Goal: Task Accomplishment & Management: Manage account settings

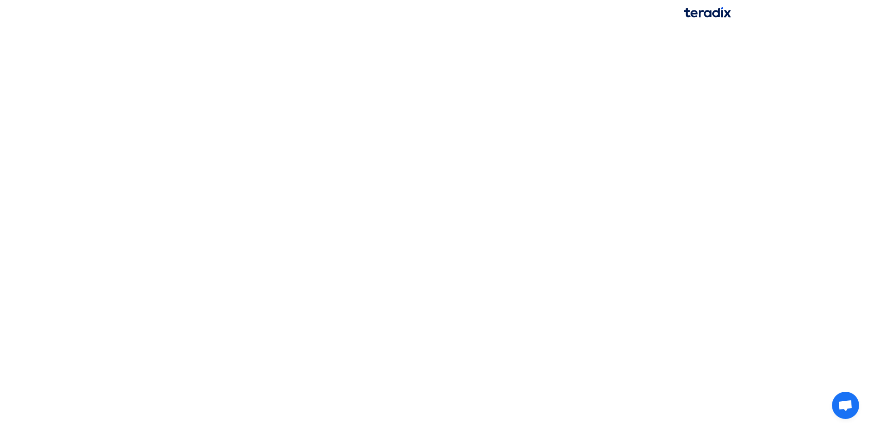
click at [360, 26] on html at bounding box center [435, 13] width 870 height 26
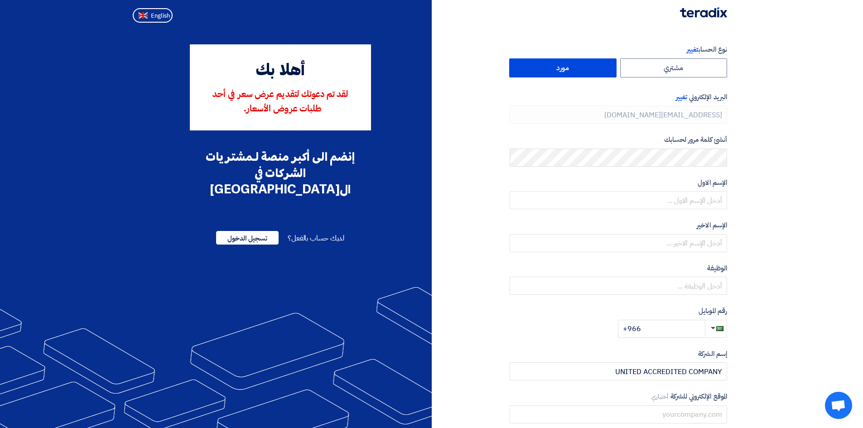
type input "[PHONE_NUMBER]"
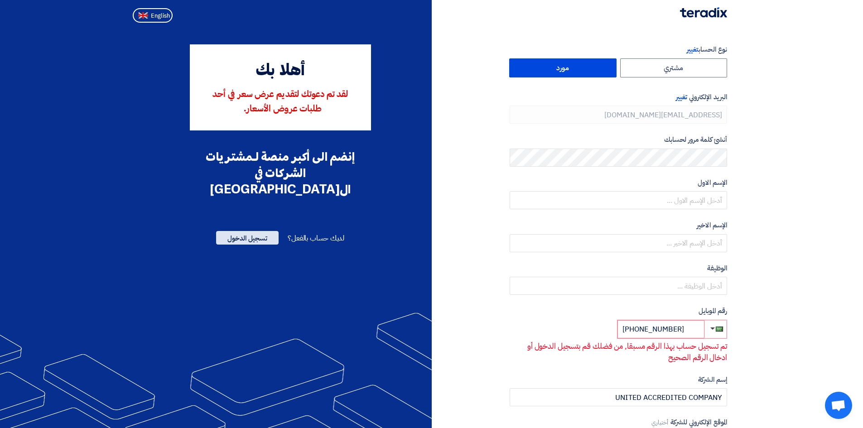
click at [249, 231] on span "تسجيل الدخول" at bounding box center [247, 238] width 63 height 14
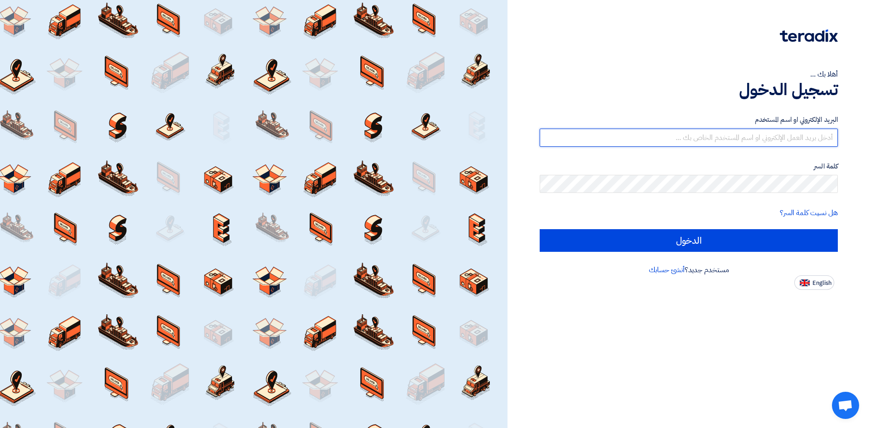
type input "[EMAIL_ADDRESS][DOMAIN_NAME]"
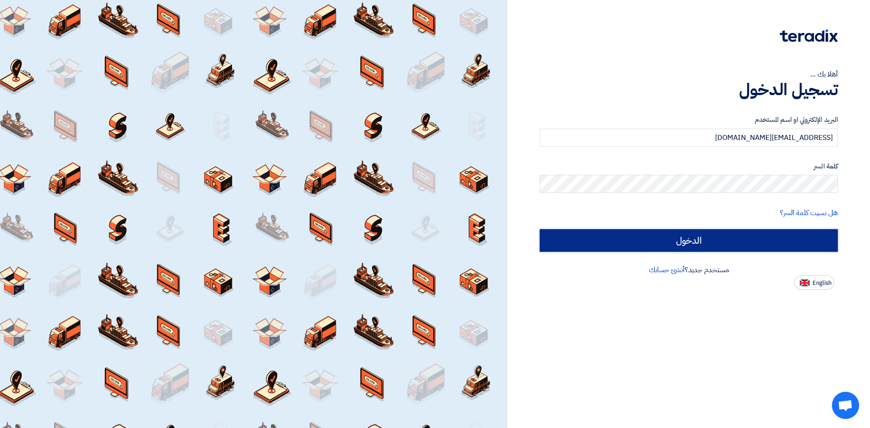
click at [753, 239] on input "الدخول" at bounding box center [689, 240] width 298 height 23
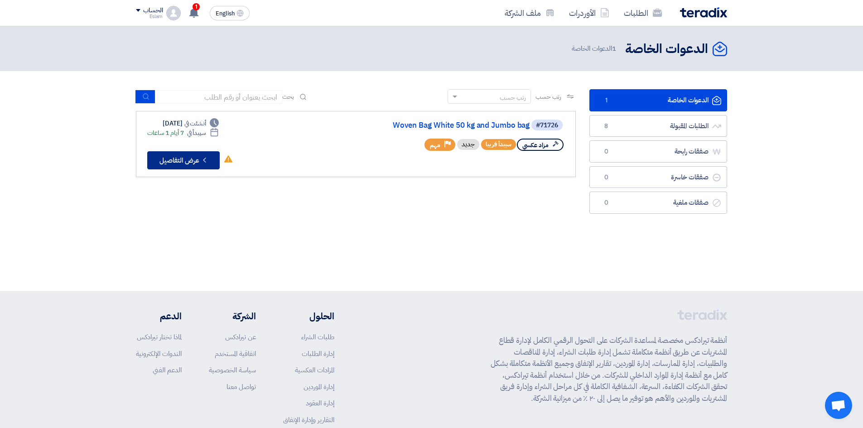
click at [193, 163] on button "Check details عرض التفاصيل" at bounding box center [183, 160] width 72 height 18
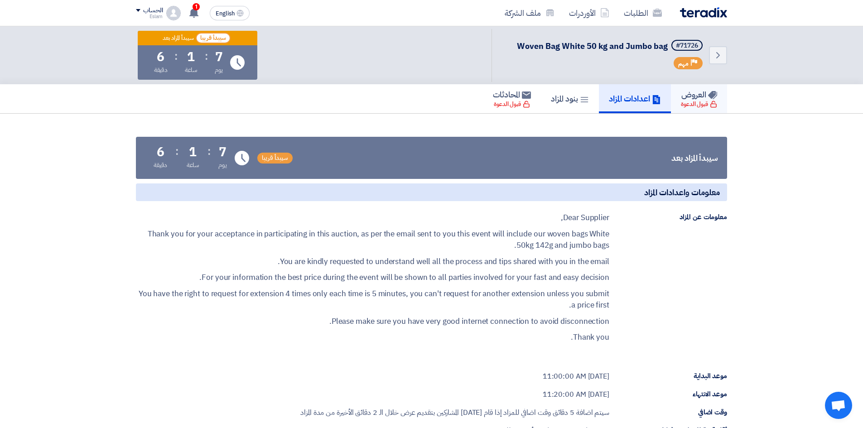
click at [691, 94] on h5 "العروض" at bounding box center [699, 94] width 36 height 10
click at [562, 100] on h5 "بنود المزاد" at bounding box center [570, 98] width 38 height 10
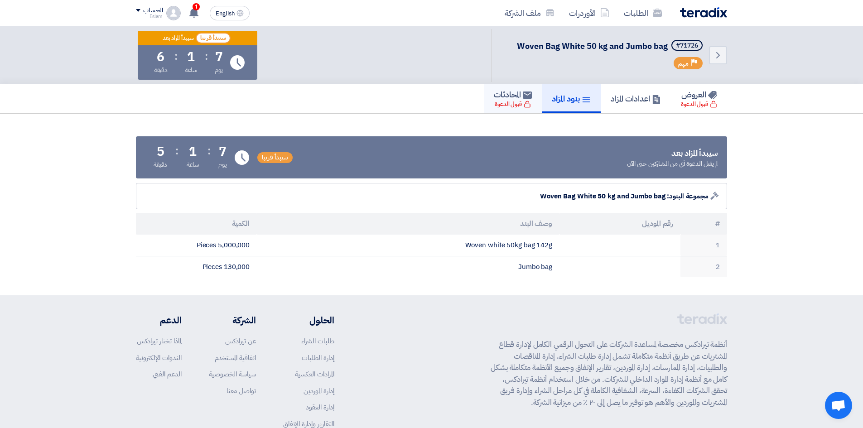
click at [499, 96] on h5 "المحادثات" at bounding box center [513, 94] width 38 height 10
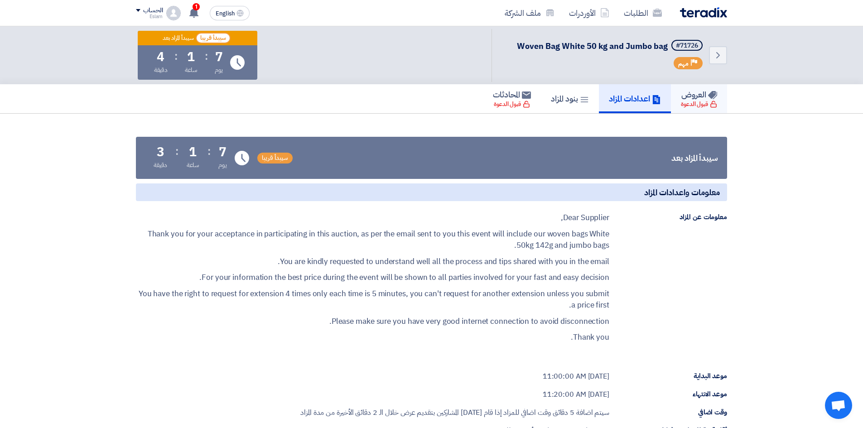
click at [686, 105] on div "قبول الدعوة" at bounding box center [699, 104] width 36 height 9
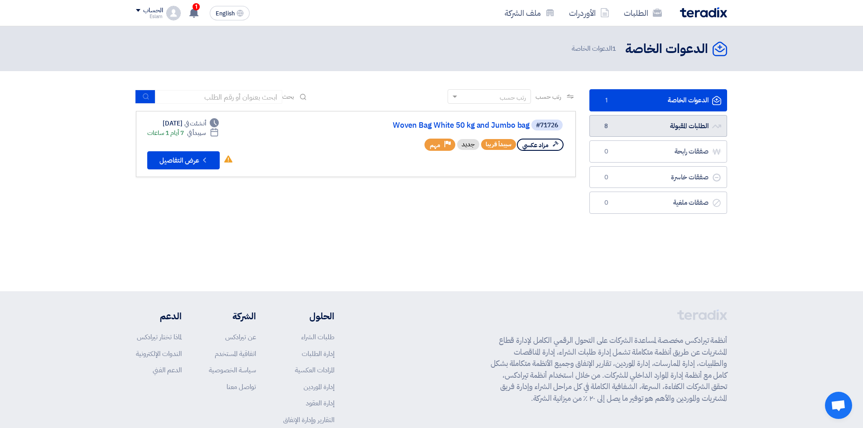
click at [638, 127] on link "الطلبات المقبولة الطلبات المقبولة 8" at bounding box center [658, 126] width 138 height 22
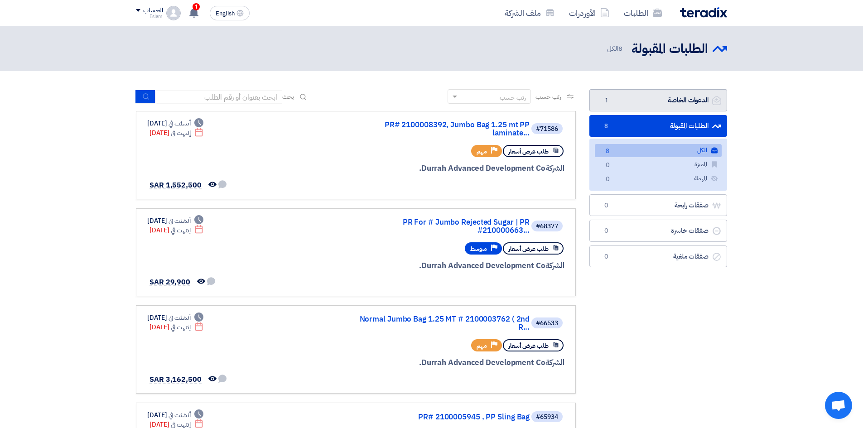
click at [673, 101] on link "الدعوات الخاصة الدعوات الخاصة 1" at bounding box center [658, 100] width 138 height 22
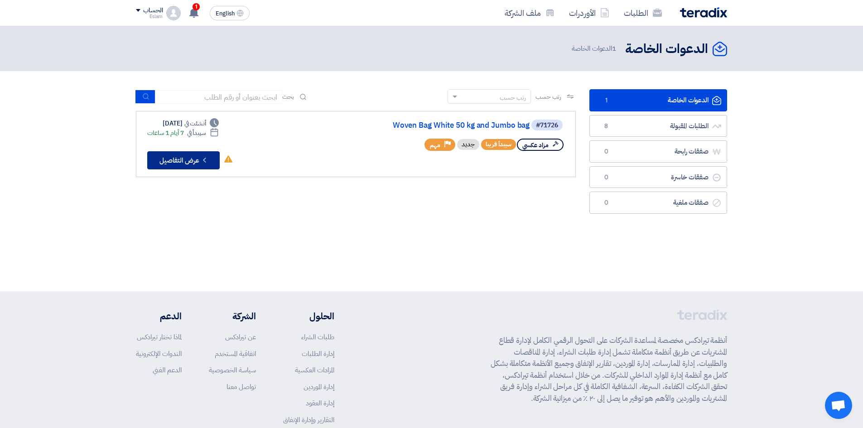
click at [177, 160] on button "Check details عرض التفاصيل" at bounding box center [183, 160] width 72 height 18
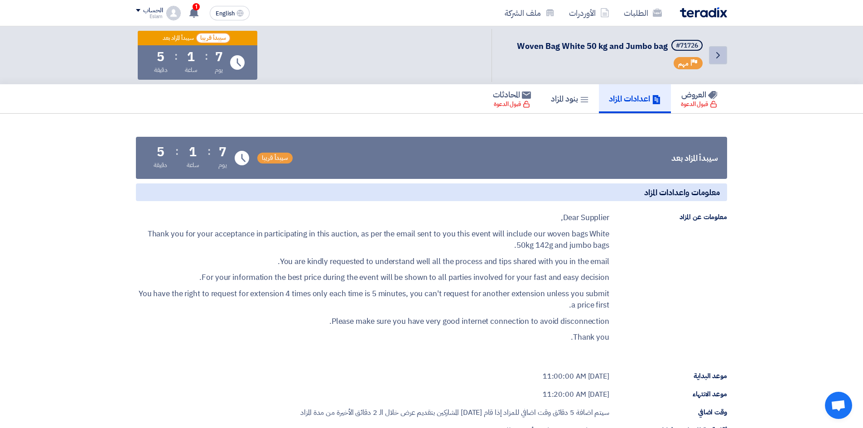
click at [714, 58] on icon "Back" at bounding box center [718, 55] width 11 height 11
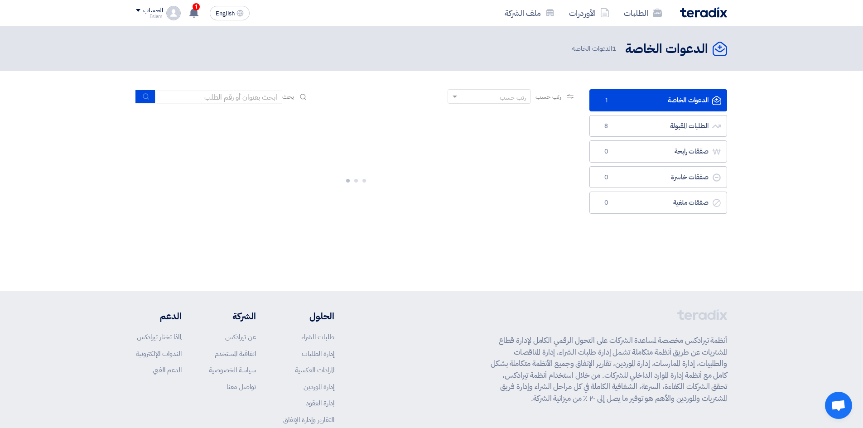
click at [719, 49] on icon "الدعوات الخاصة" at bounding box center [720, 49] width 14 height 14
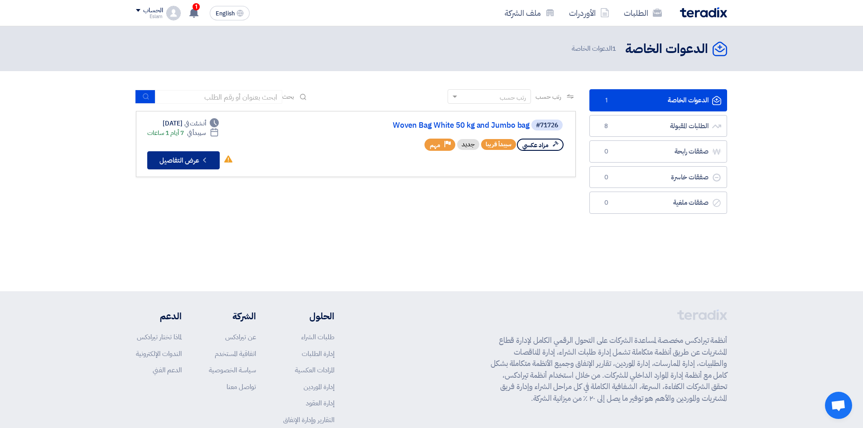
click at [184, 159] on button "Check details عرض التفاصيل" at bounding box center [183, 160] width 72 height 18
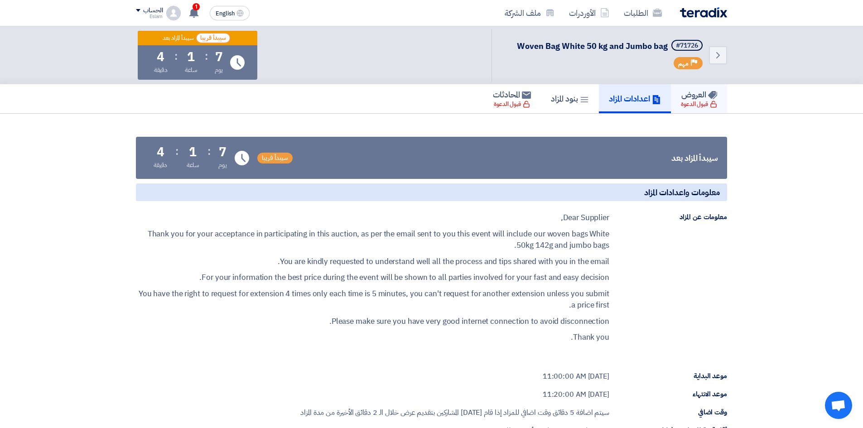
click at [700, 98] on h5 "العروض" at bounding box center [699, 94] width 36 height 10
click at [697, 99] on h5 "العروض" at bounding box center [699, 94] width 36 height 10
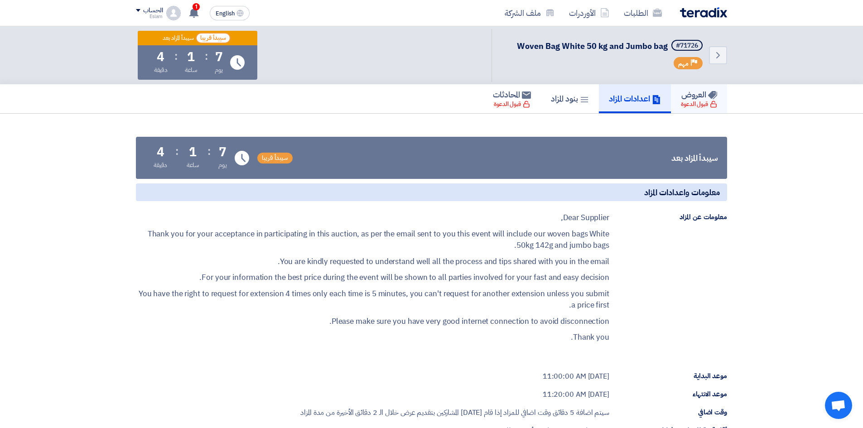
click at [697, 99] on h5 "العروض" at bounding box center [699, 94] width 36 height 10
click at [200, 13] on div "1 تم مشاهدة العرض المقدم للطلب "PR# 2100008392, Jumbo Bag 1.25 mt PP laminated …" at bounding box center [193, 13] width 18 height 18
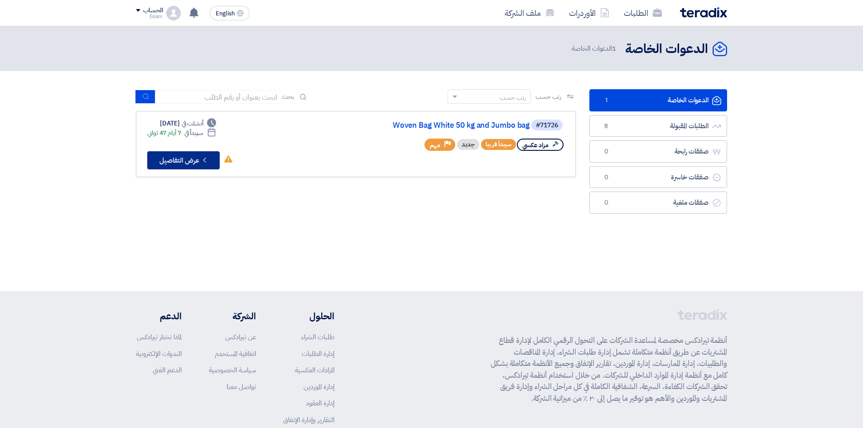
click at [191, 164] on button "Check details عرض التفاصيل" at bounding box center [183, 160] width 72 height 18
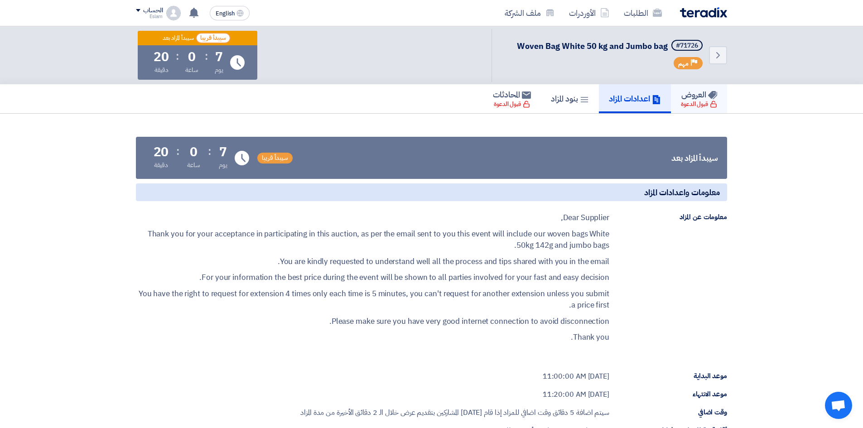
click at [693, 103] on div "قبول الدعوة" at bounding box center [699, 104] width 36 height 9
click at [138, 13] on div "الحساب" at bounding box center [149, 11] width 27 height 8
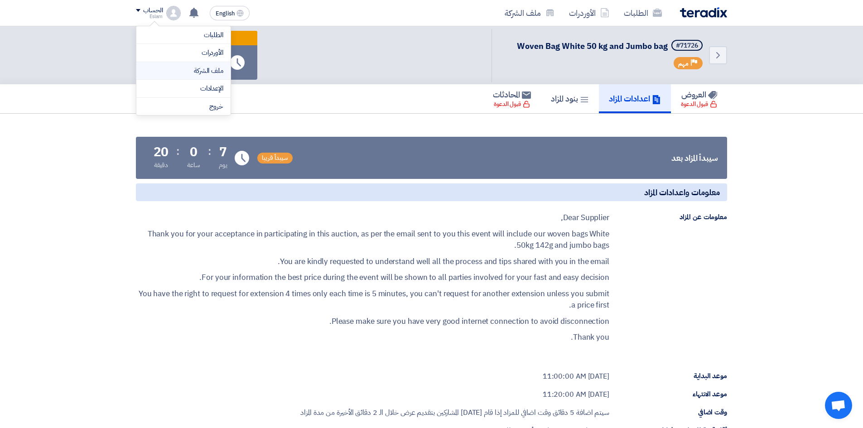
click at [213, 68] on link "ملف الشركة" at bounding box center [184, 71] width 80 height 10
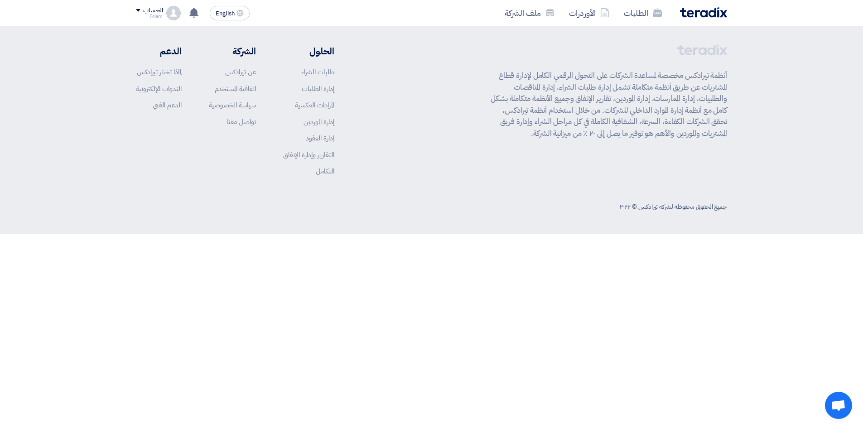
click at [144, 11] on div "الحساب" at bounding box center [152, 11] width 19 height 8
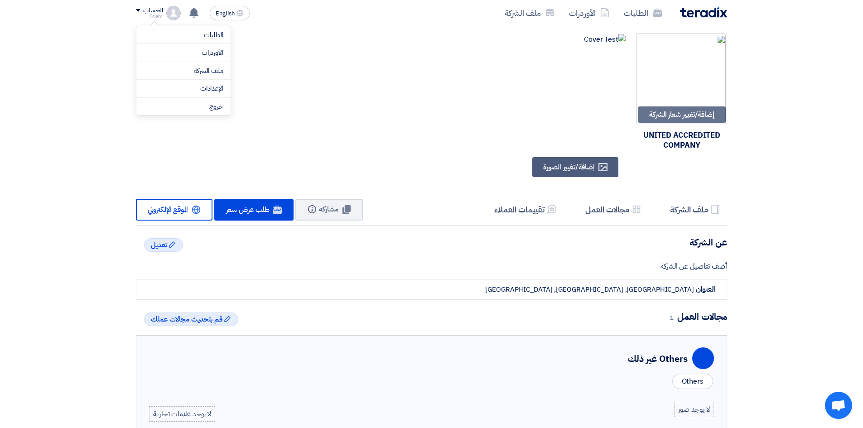
click at [361, 86] on div at bounding box center [404, 111] width 444 height 154
click at [138, 7] on div "الحساب" at bounding box center [149, 11] width 27 height 8
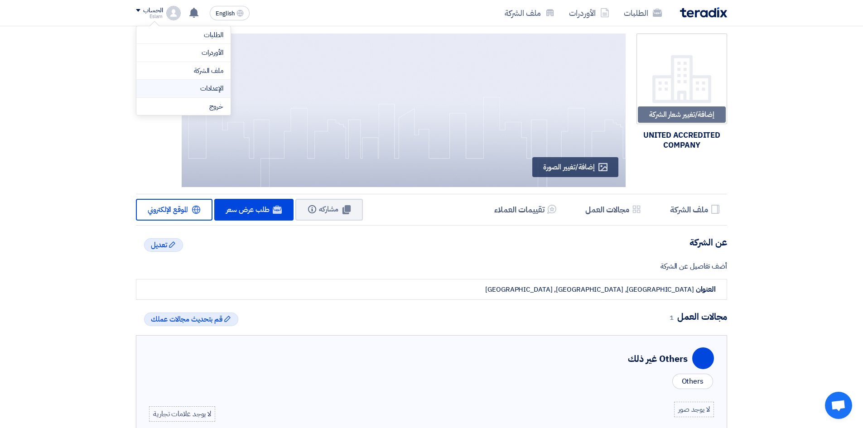
click at [202, 87] on link "الإعدادات" at bounding box center [184, 88] width 80 height 10
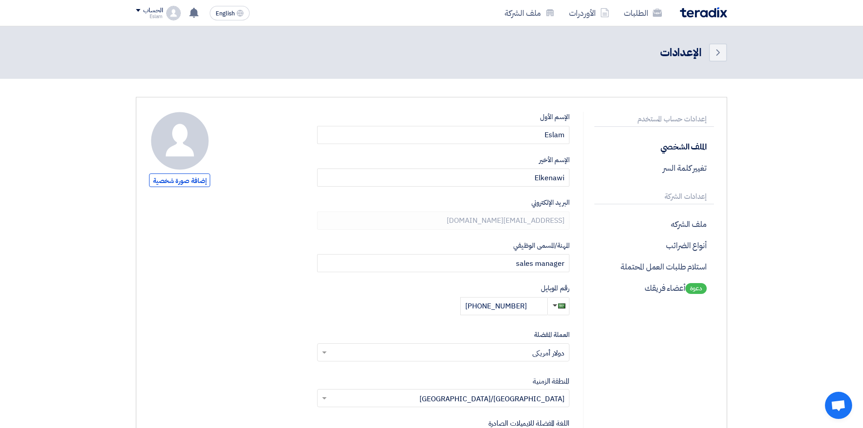
click at [711, 10] on img at bounding box center [703, 12] width 47 height 10
